Goal: Task Accomplishment & Management: Manage account settings

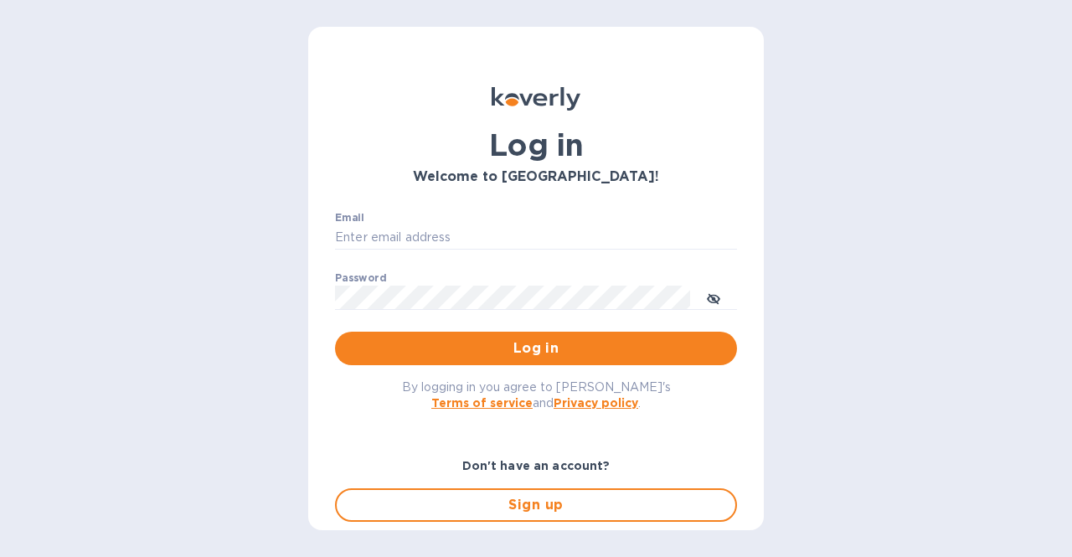
type input "concetto.auditore@viander.it"
click at [468, 349] on span "Log in" at bounding box center [535, 348] width 375 height 20
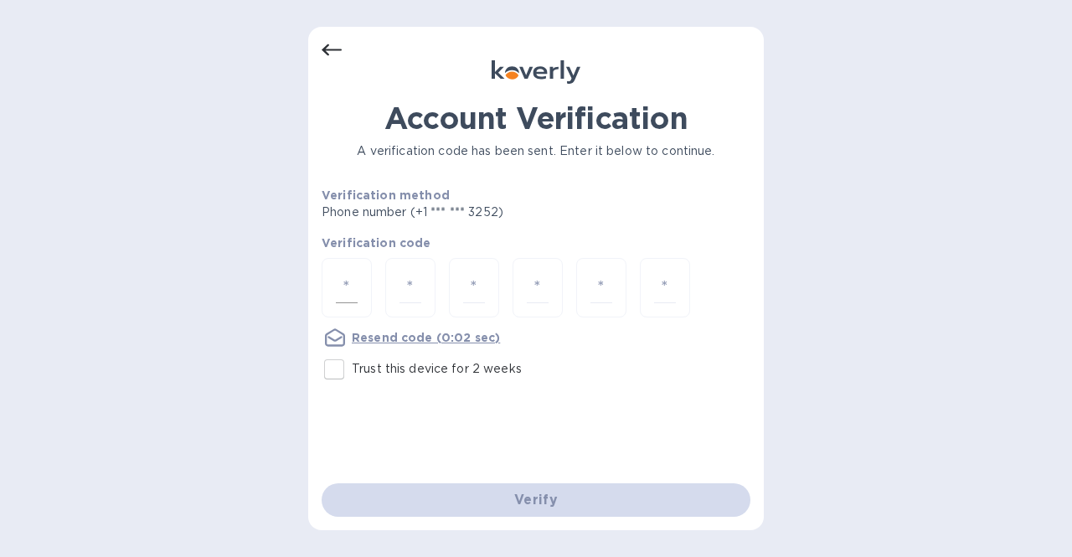
click at [360, 292] on div at bounding box center [347, 287] width 50 height 59
type input "3"
type input "7"
type input "6"
type input "2"
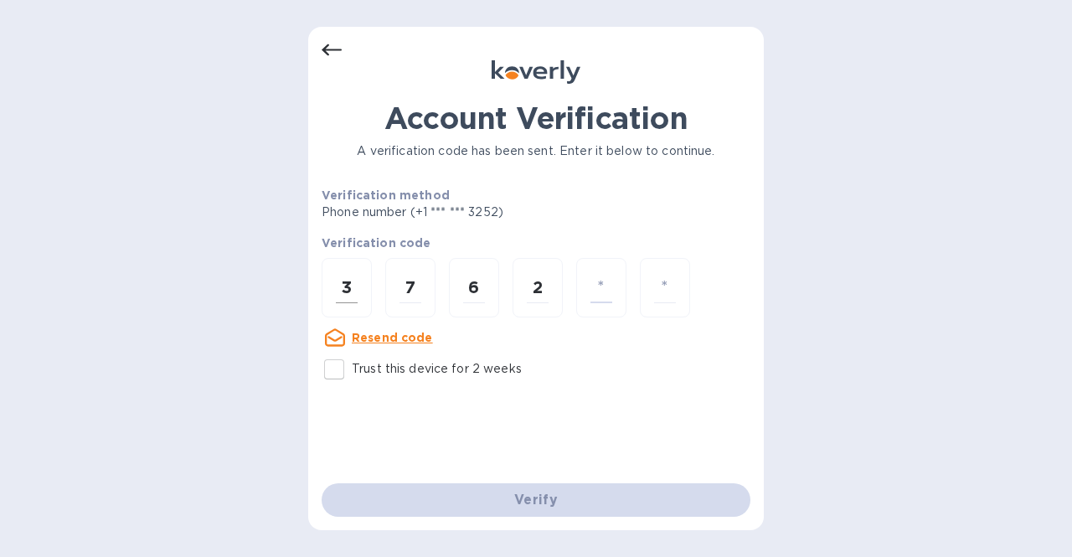
type input "0"
type input "5"
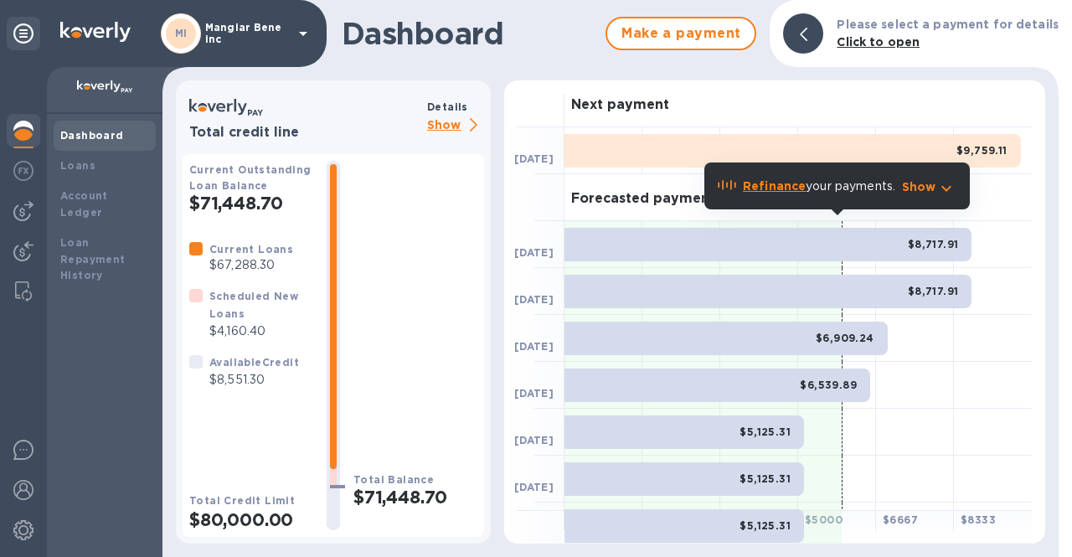
click at [452, 123] on p "Show" at bounding box center [455, 126] width 57 height 21
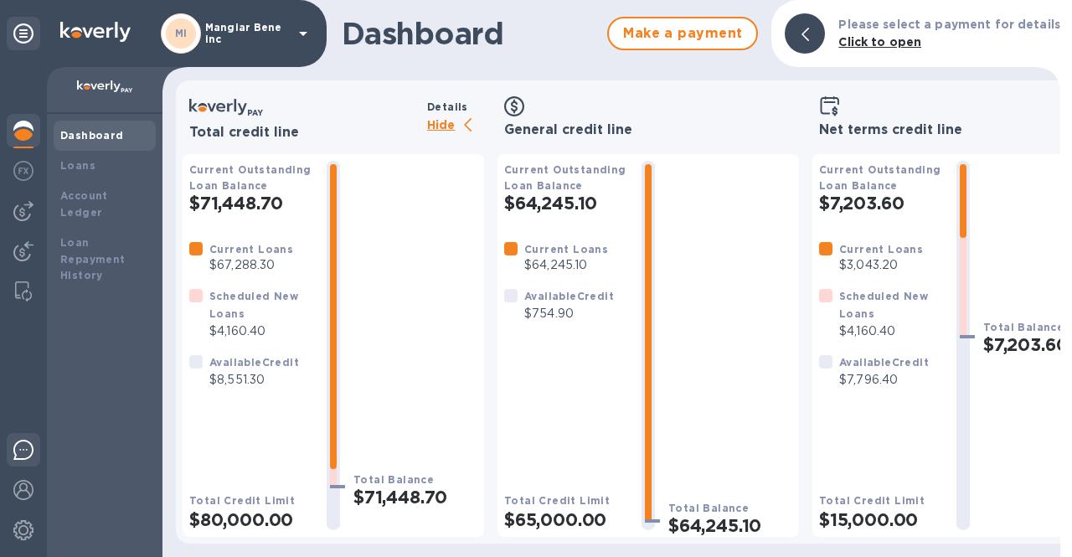
click at [26, 462] on div at bounding box center [24, 452] width 34 height 39
click at [450, 126] on p "Hide" at bounding box center [455, 126] width 57 height 21
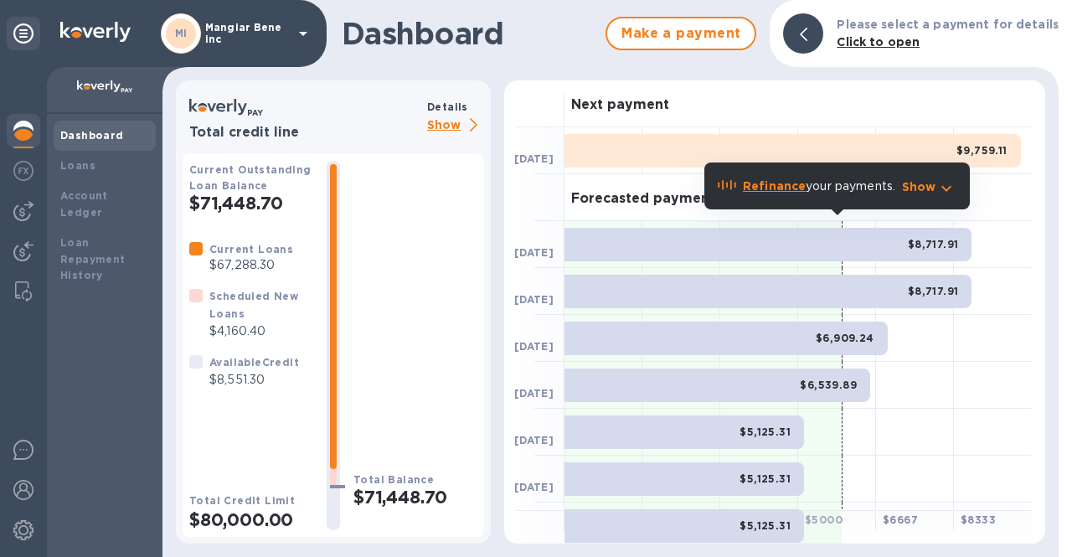
click at [526, 49] on h1 "Dashboard" at bounding box center [469, 33] width 255 height 35
drag, startPoint x: 768, startPoint y: 27, endPoint x: 637, endPoint y: 56, distance: 133.9
click at [637, 56] on div "Make a payment" at bounding box center [681, 33] width 164 height 47
click at [614, 64] on div "Dashboard Make a payment Please select a payment for details Click to open" at bounding box center [611, 33] width 896 height 67
click at [23, 125] on img at bounding box center [23, 131] width 20 height 20
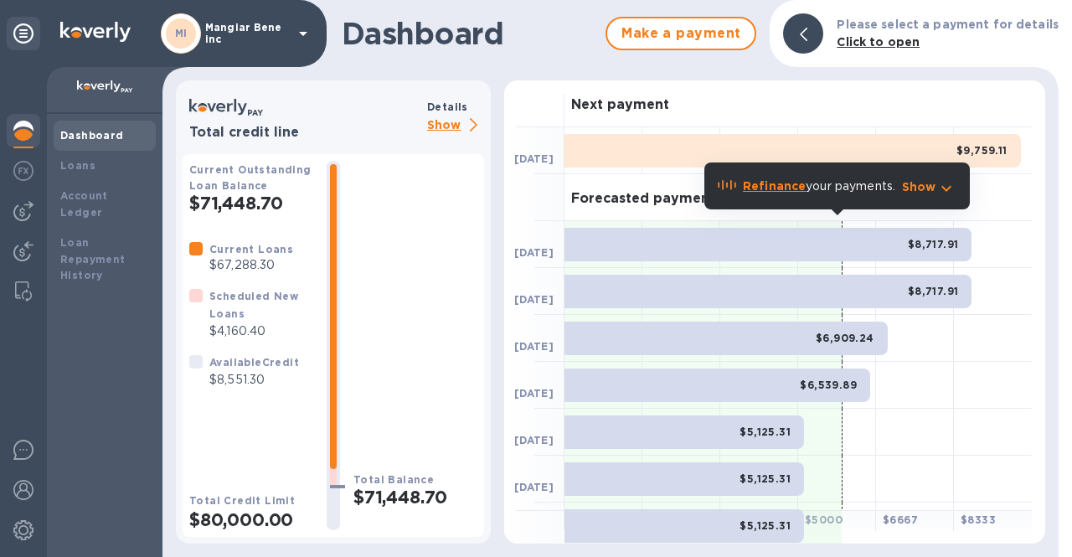
click at [23, 125] on img at bounding box center [23, 131] width 20 height 20
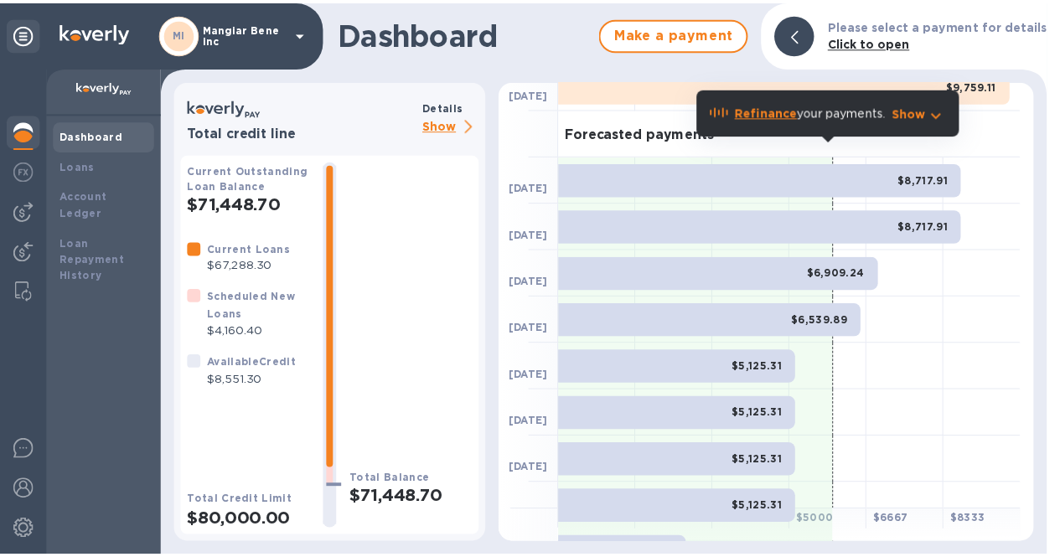
scroll to position [84, 0]
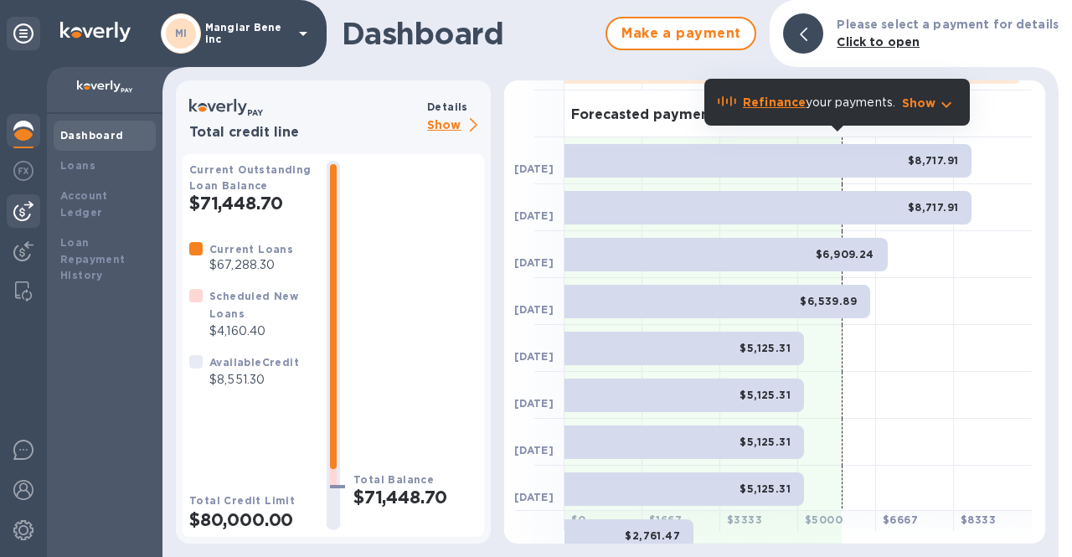
click at [23, 218] on img at bounding box center [23, 211] width 20 height 20
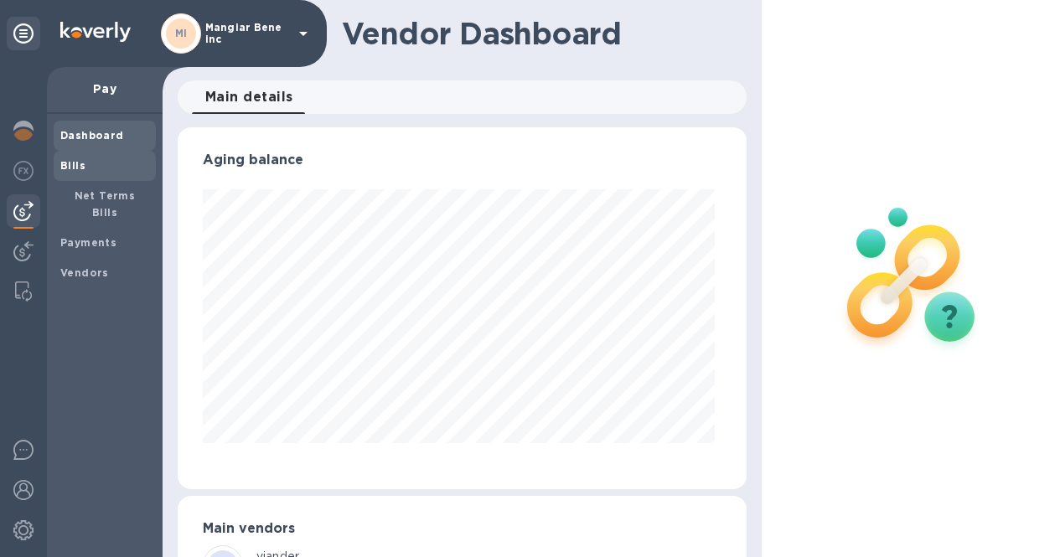
click at [72, 170] on b "Bills" at bounding box center [72, 165] width 25 height 13
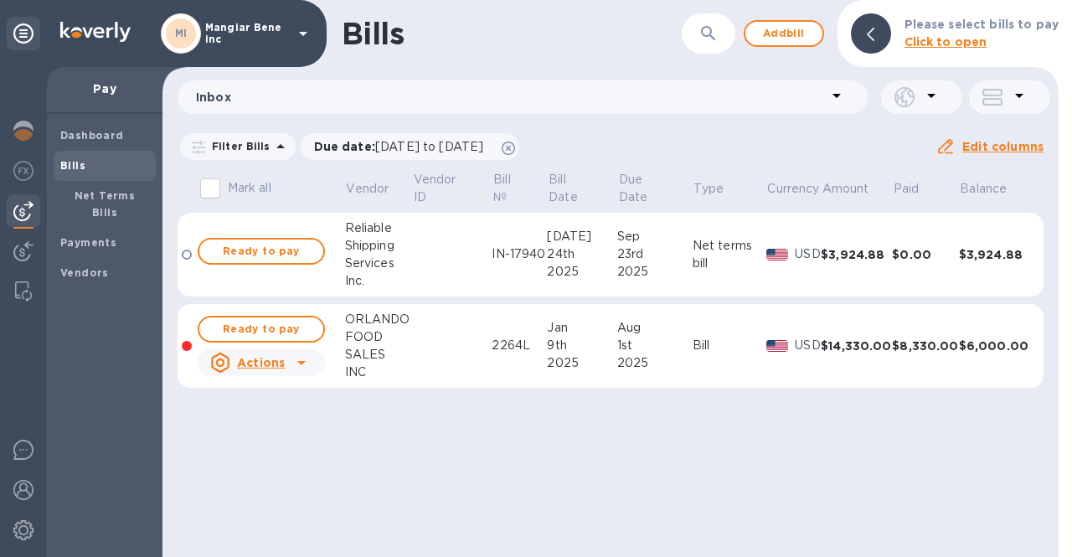
click at [269, 28] on p "Mangiar Bene inc" at bounding box center [247, 33] width 84 height 23
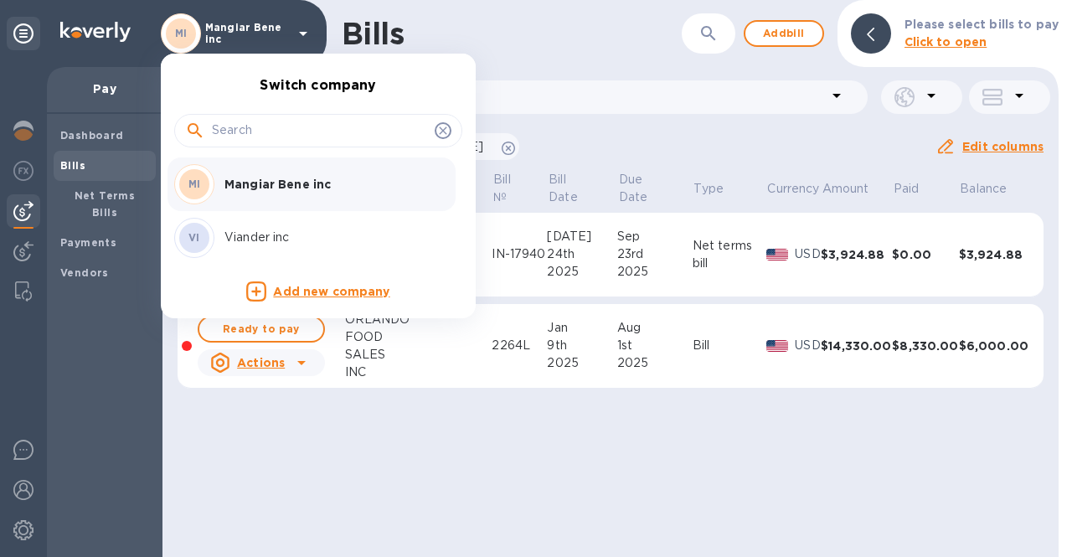
click at [256, 234] on p "Viander inc" at bounding box center [330, 238] width 211 height 18
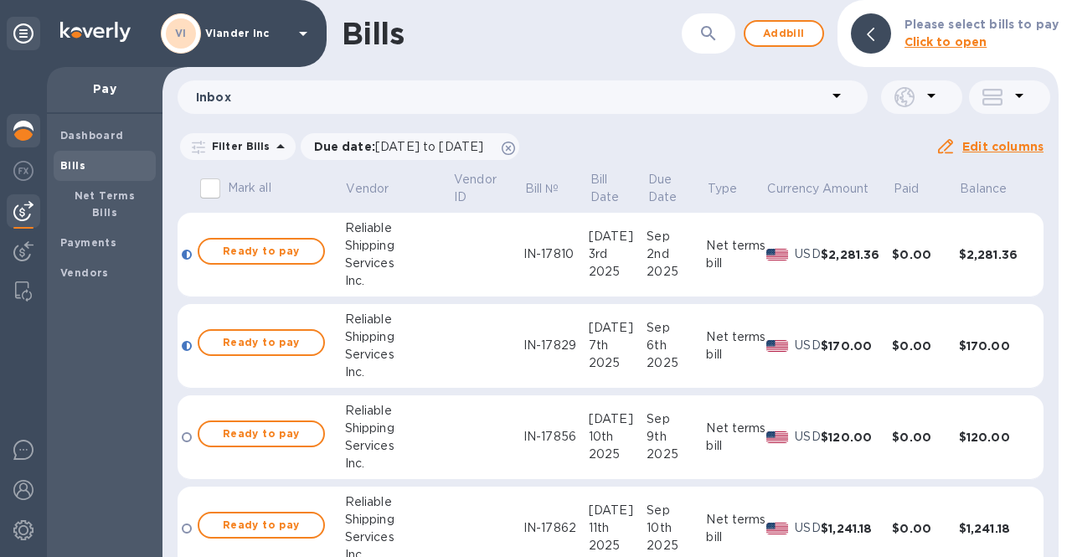
click at [28, 136] on img at bounding box center [23, 131] width 20 height 20
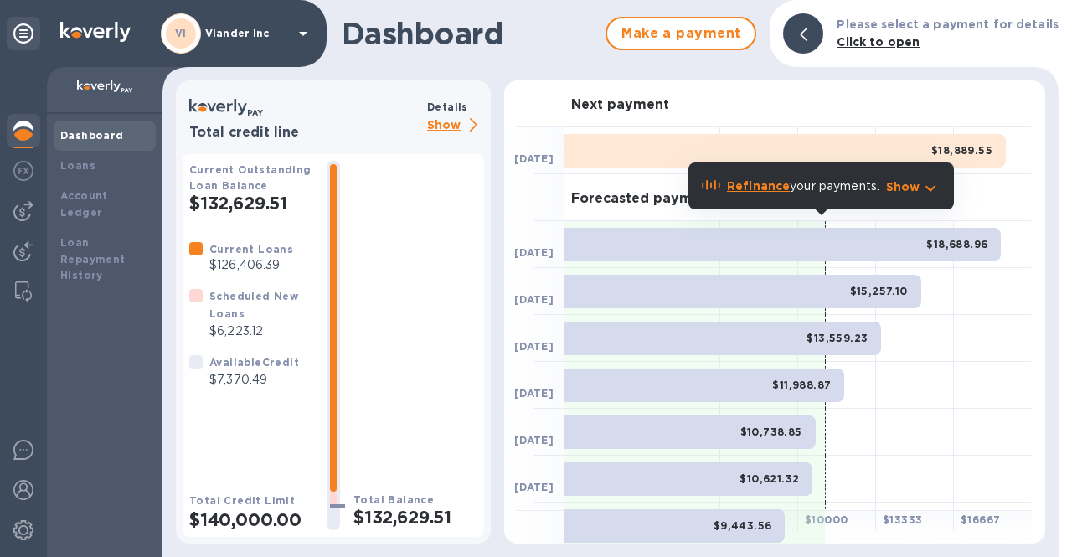
click at [452, 120] on p "Show" at bounding box center [455, 126] width 57 height 21
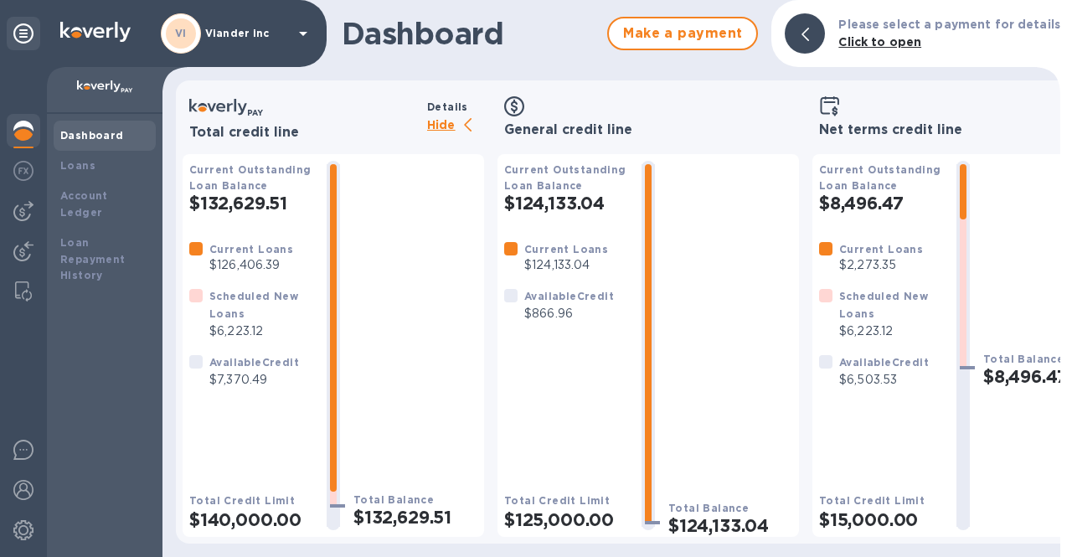
click at [446, 128] on p "Hide" at bounding box center [455, 126] width 57 height 21
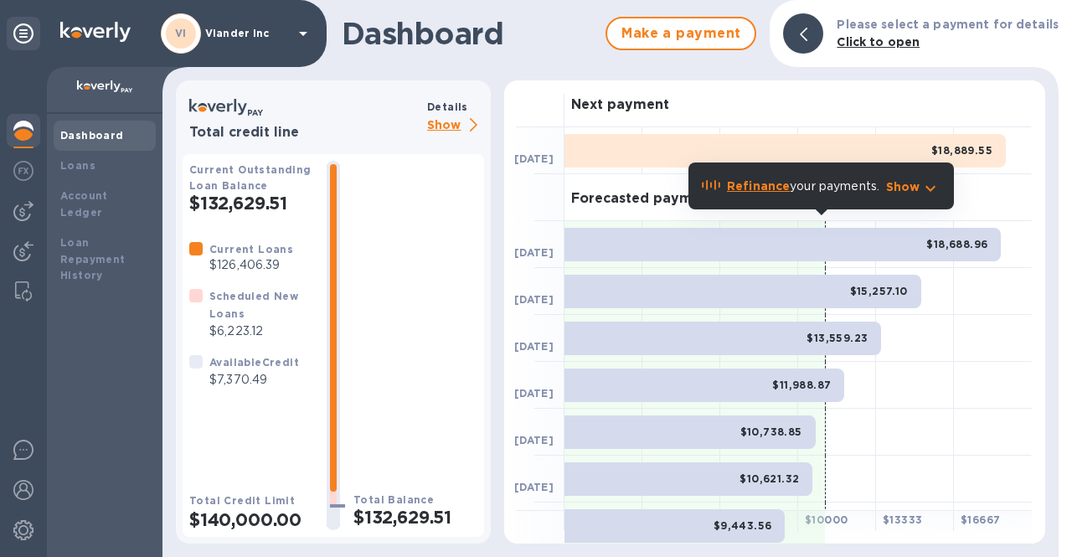
click at [295, 39] on icon at bounding box center [303, 33] width 20 height 20
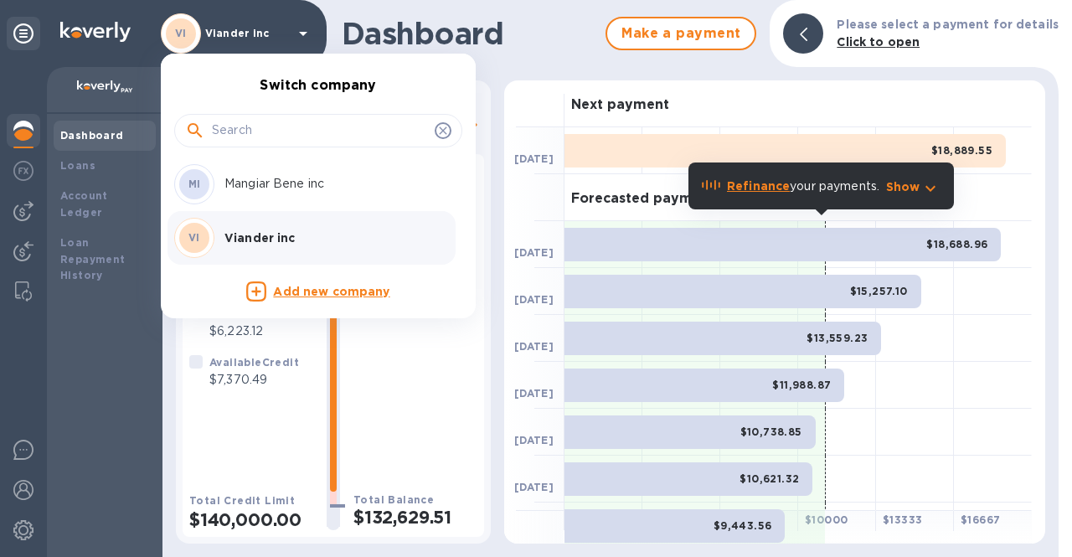
click at [269, 175] on p "Mangiar Bene inc" at bounding box center [330, 184] width 211 height 18
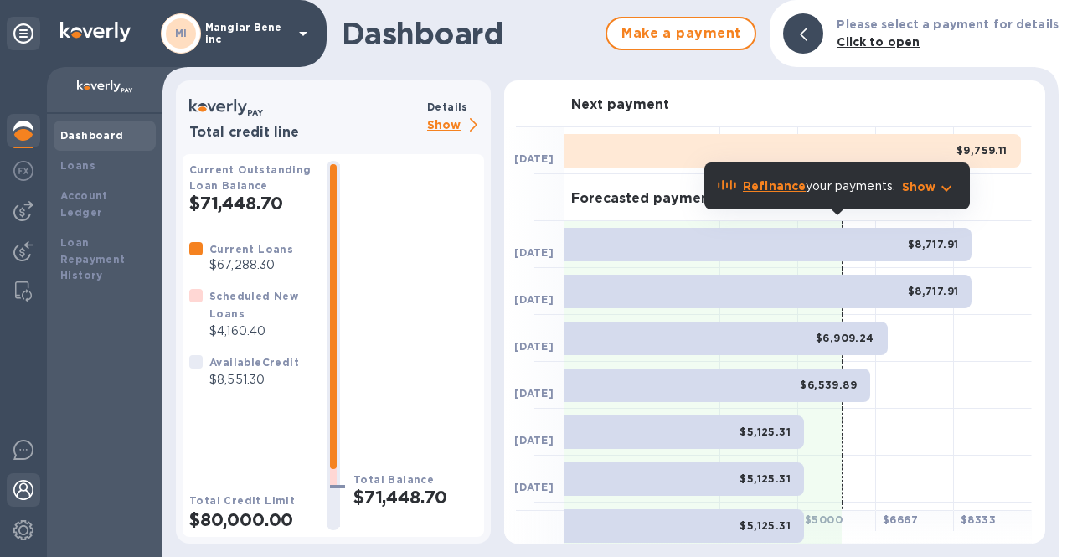
click at [24, 503] on div at bounding box center [24, 491] width 34 height 37
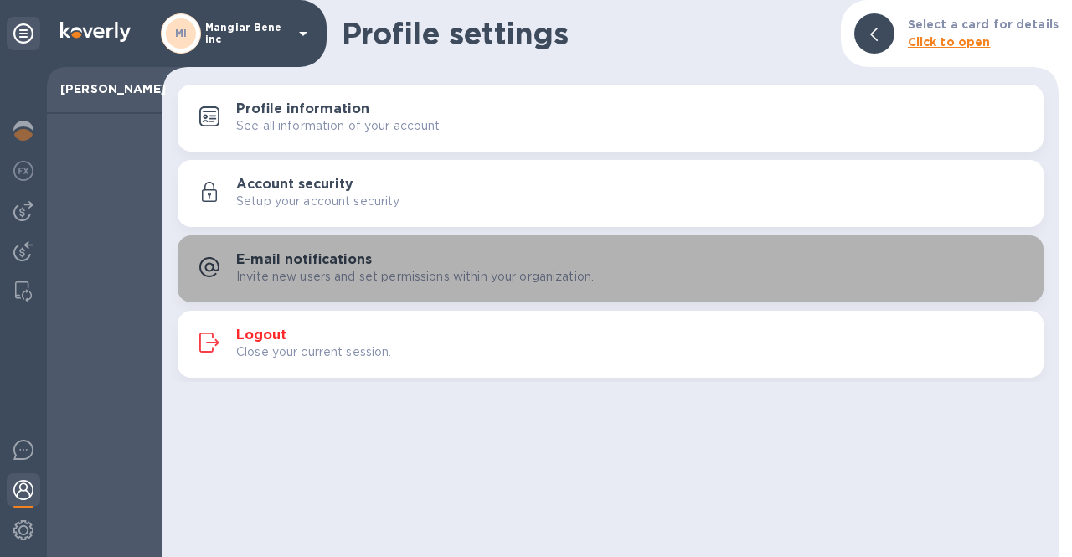
click at [359, 271] on p "Invite new users and set permissions within your organization." at bounding box center [415, 277] width 358 height 18
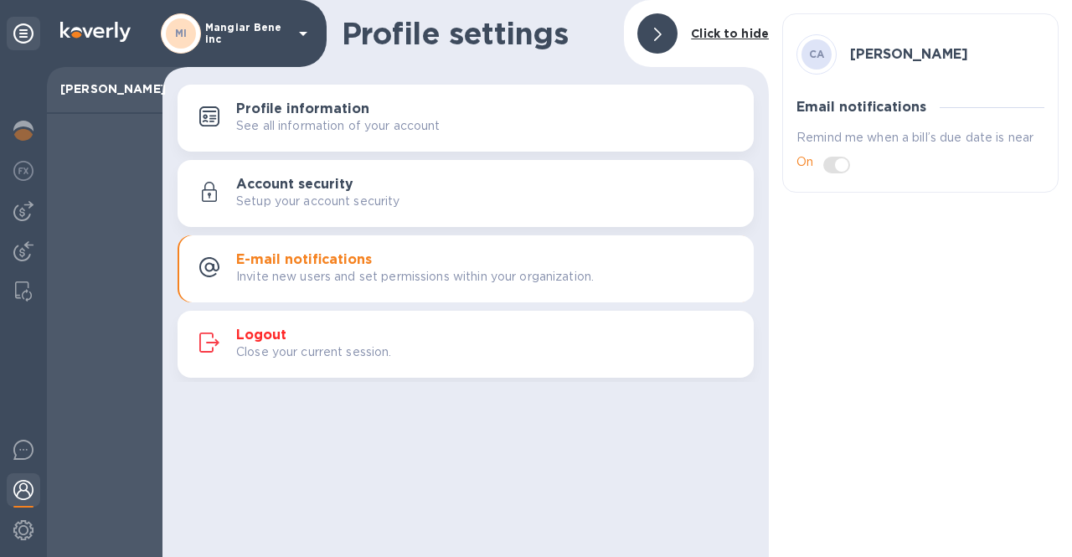
click at [832, 168] on span at bounding box center [836, 165] width 27 height 17
click at [841, 170] on span at bounding box center [836, 165] width 27 height 17
click at [828, 165] on span at bounding box center [836, 165] width 27 height 17
click at [302, 114] on h3 "Profile information" at bounding box center [302, 109] width 133 height 16
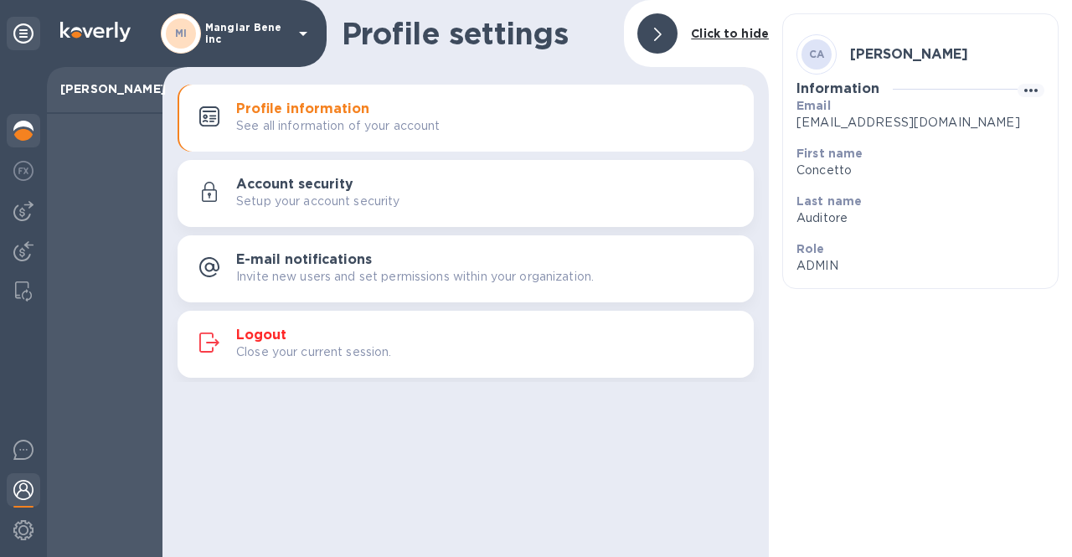
click at [25, 134] on img at bounding box center [23, 131] width 20 height 20
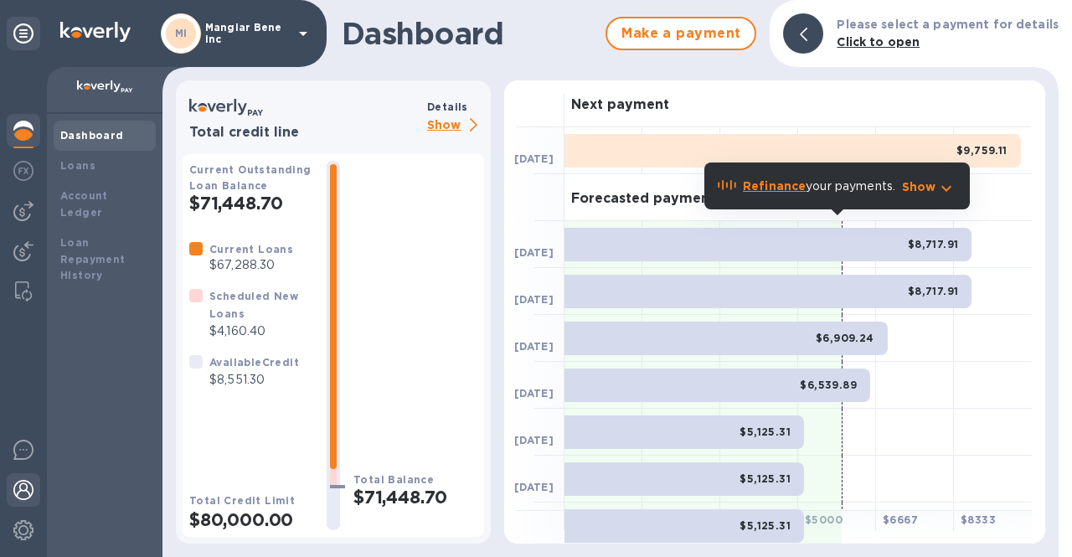
click at [27, 498] on img at bounding box center [23, 490] width 20 height 20
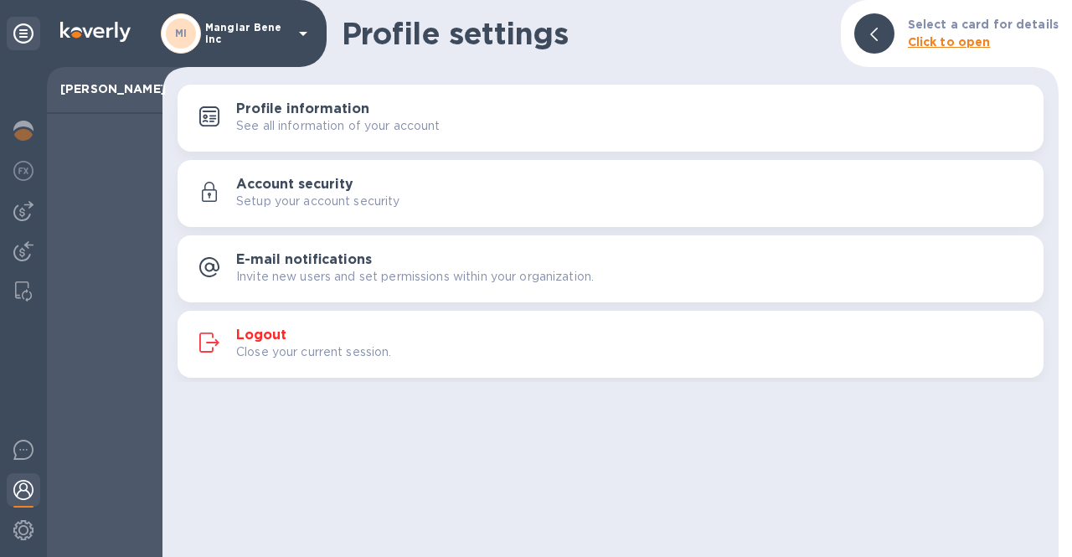
click at [271, 353] on p "Close your current session." at bounding box center [314, 352] width 156 height 18
